Goal: Information Seeking & Learning: Learn about a topic

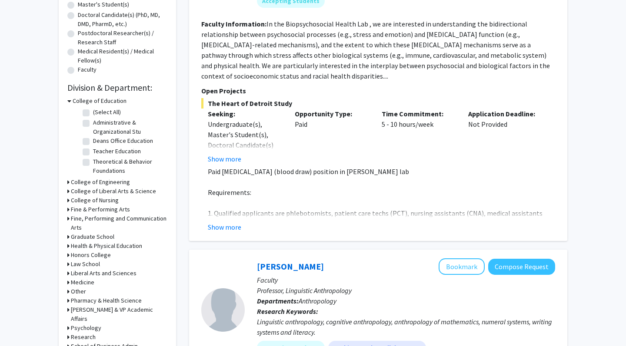
scroll to position [186, 0]
click at [101, 248] on h3 "Health & Physical Education" at bounding box center [106, 245] width 71 height 9
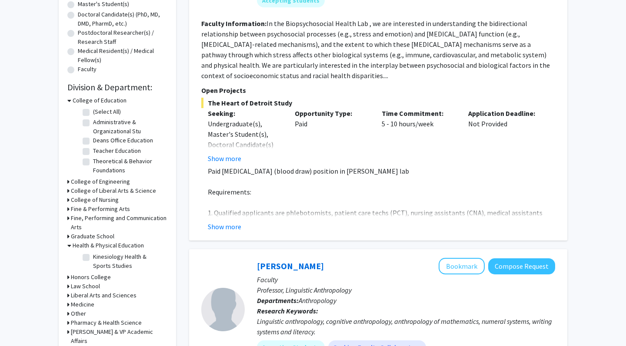
click at [102, 248] on h3 "Health & Physical Education" at bounding box center [108, 245] width 71 height 9
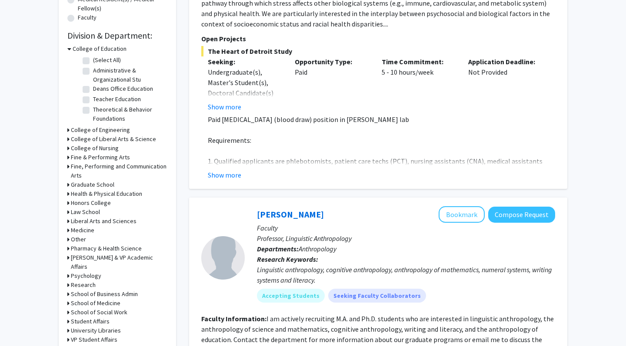
scroll to position [239, 0]
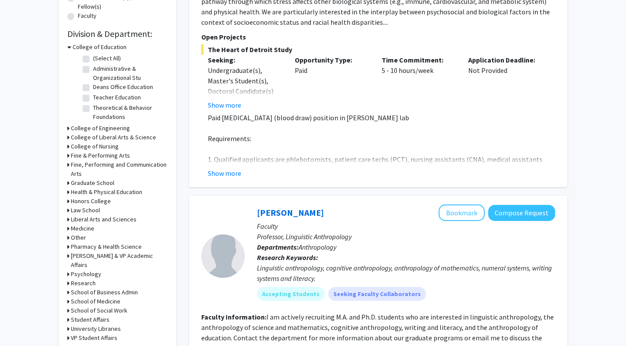
click at [97, 297] on h3 "School of Medicine" at bounding box center [96, 301] width 50 height 9
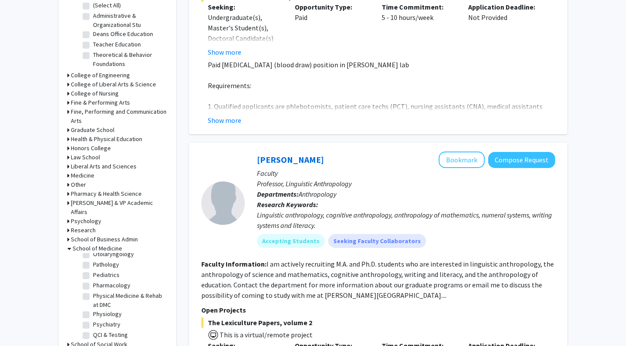
scroll to position [249, 0]
click at [93, 319] on label "Psychiatry" at bounding box center [106, 323] width 27 height 9
click at [93, 319] on input "Psychiatry" at bounding box center [96, 322] width 6 height 6
checkbox input "true"
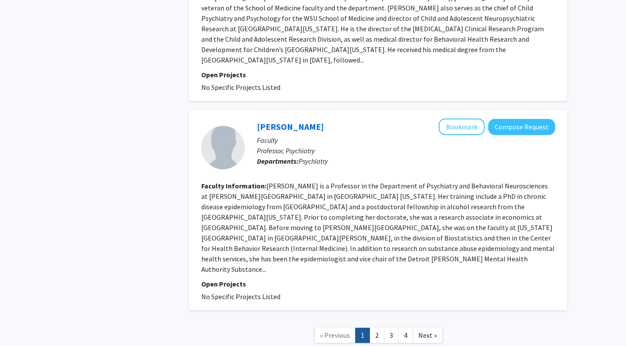
scroll to position [1453, 0]
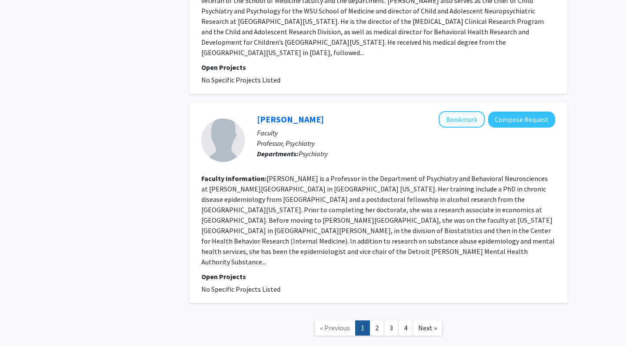
click at [465, 111] on button "Bookmark" at bounding box center [462, 119] width 46 height 17
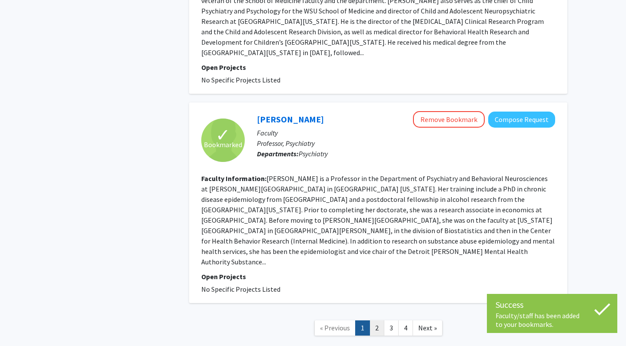
click at [377, 321] on link "2" at bounding box center [376, 328] width 15 height 15
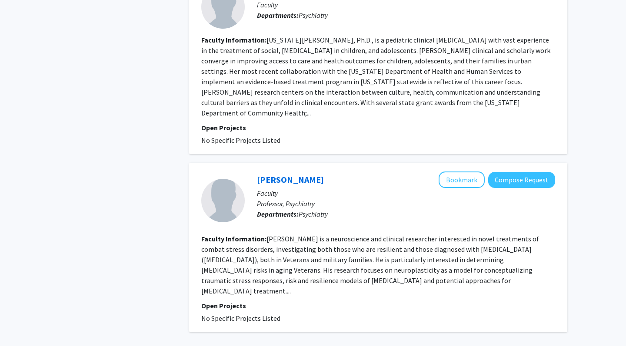
scroll to position [1549, 0]
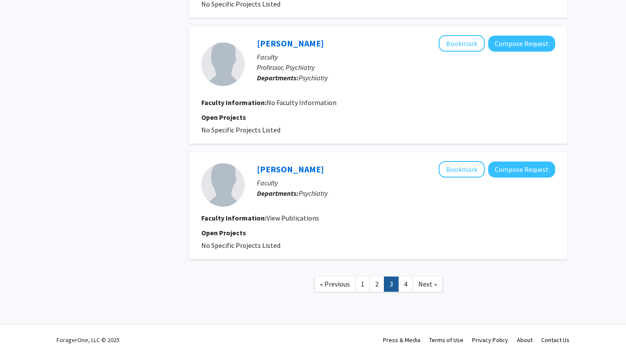
scroll to position [1080, 0]
click at [404, 278] on link "4" at bounding box center [405, 284] width 15 height 15
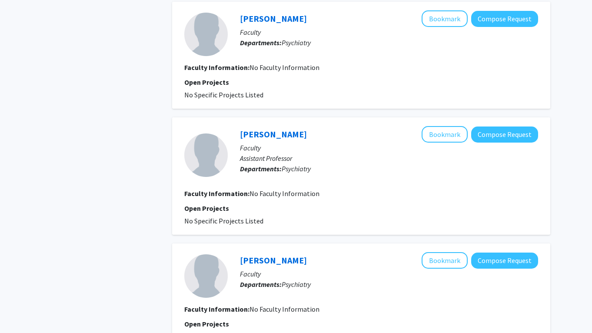
scroll to position [429, 0]
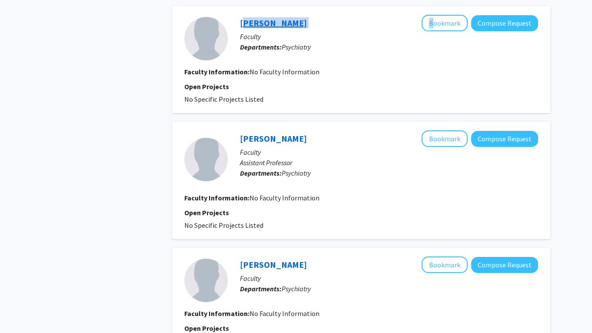
drag, startPoint x: 237, startPoint y: 22, endPoint x: 241, endPoint y: 25, distance: 5.0
click at [241, 25] on div "[PERSON_NAME] Bookmark Compose Request Faculty Departments: Psychiatry" at bounding box center [383, 38] width 310 height 47
copy div "[PERSON_NAME]"
click at [153, 151] on div "Refine By Collaboration Status: Collaboration Status All Faculty/Staff Collabor…" at bounding box center [100, 7] width 130 height 796
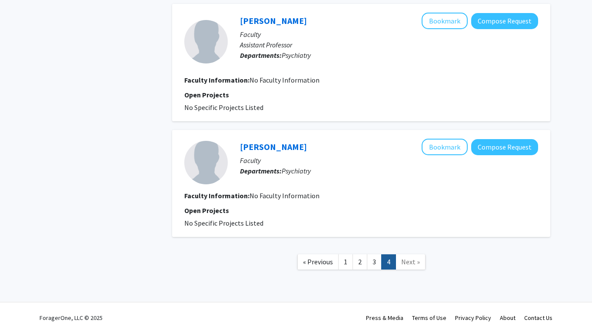
scroll to position [547, 0]
click at [322, 264] on span "« Previous" at bounding box center [318, 261] width 30 height 9
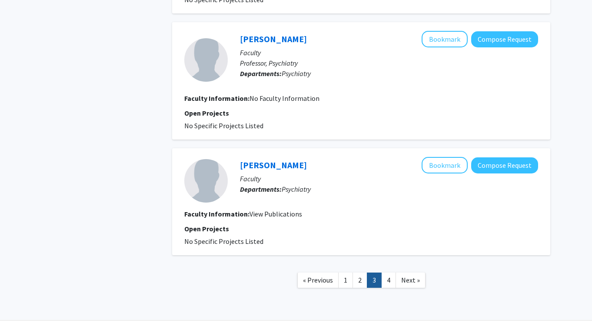
scroll to position [1085, 0]
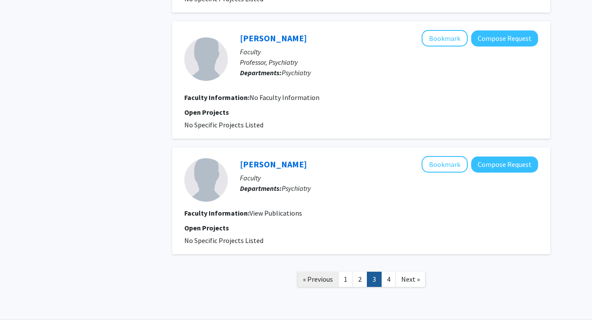
click at [313, 275] on span "« Previous" at bounding box center [318, 279] width 30 height 9
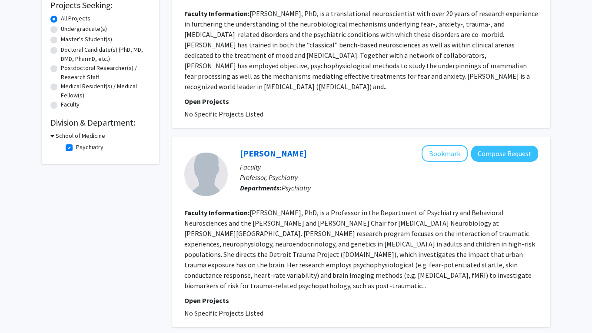
scroll to position [23, 0]
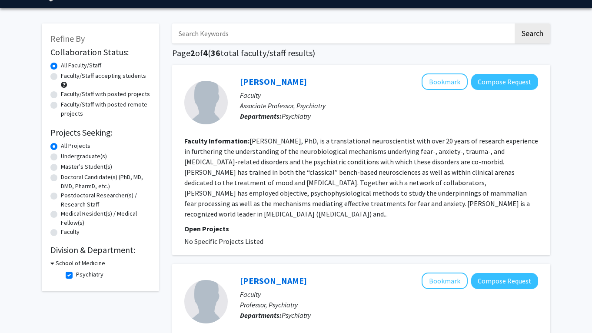
click at [61, 158] on label "Undergraduate(s)" at bounding box center [84, 156] width 46 height 9
click at [61, 157] on input "Undergraduate(s)" at bounding box center [64, 155] width 6 height 6
radio input "true"
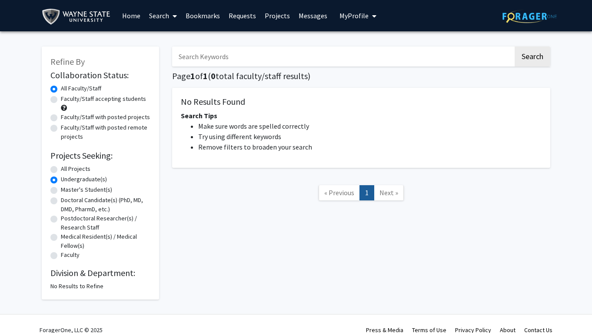
click at [61, 169] on label "All Projects" at bounding box center [76, 168] width 30 height 9
click at [61, 169] on input "All Projects" at bounding box center [64, 167] width 6 height 6
radio input "true"
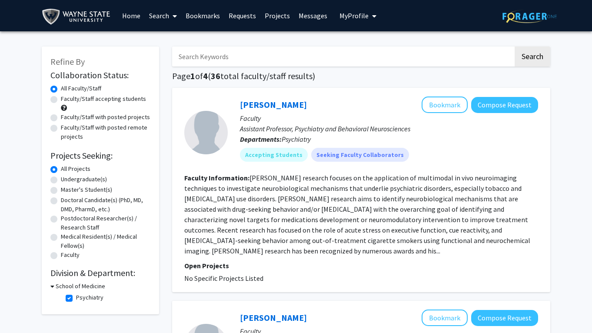
click at [61, 116] on label "Faculty/Staff with posted projects" at bounding box center [105, 117] width 89 height 9
click at [61, 116] on input "Faculty/Staff with posted projects" at bounding box center [64, 116] width 6 height 6
radio input "true"
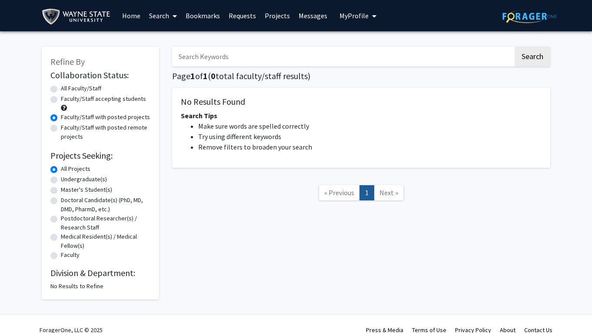
click at [61, 90] on label "All Faculty/Staff" at bounding box center [81, 88] width 40 height 9
click at [61, 90] on input "All Faculty/Staff" at bounding box center [64, 87] width 6 height 6
radio input "true"
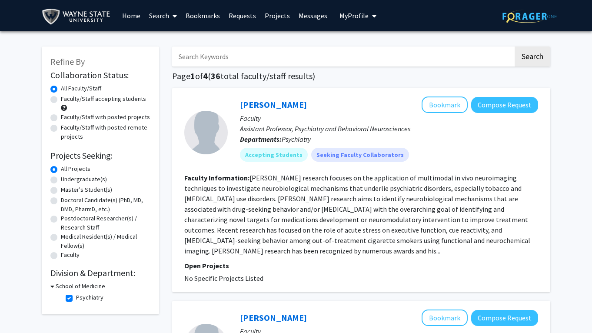
click at [61, 102] on label "Faculty/Staff accepting students" at bounding box center [103, 98] width 85 height 9
click at [61, 100] on input "Faculty/Staff accepting students" at bounding box center [64, 97] width 6 height 6
radio input "true"
radio input "false"
radio input "true"
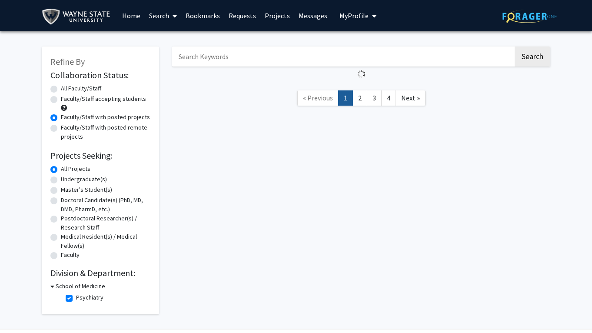
radio input "true"
radio input "false"
radio input "true"
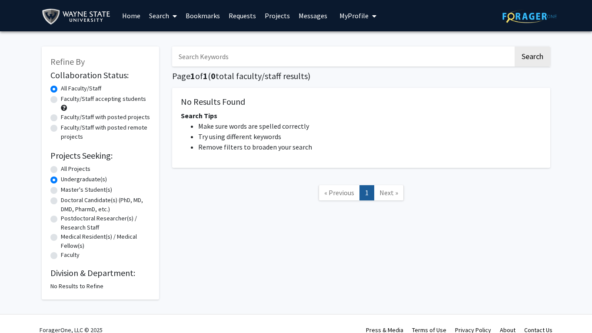
radio input "true"
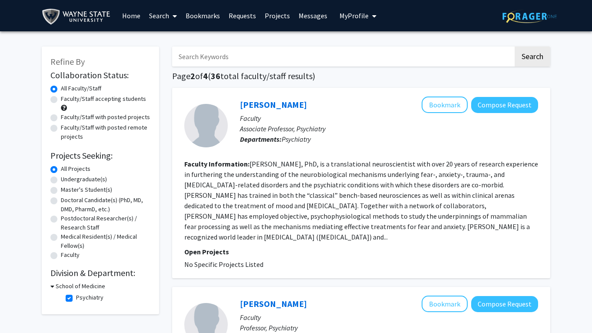
scroll to position [28, 0]
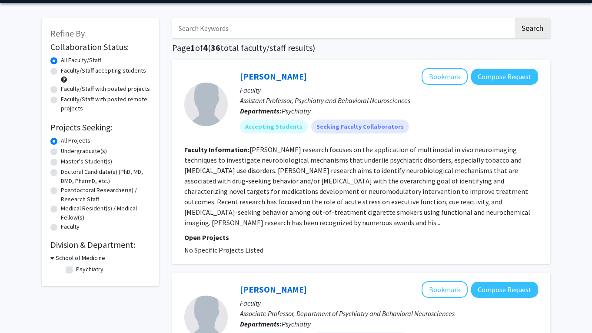
checkbox input "false"
